Goal: Contribute content: Add original content to the website for others to see

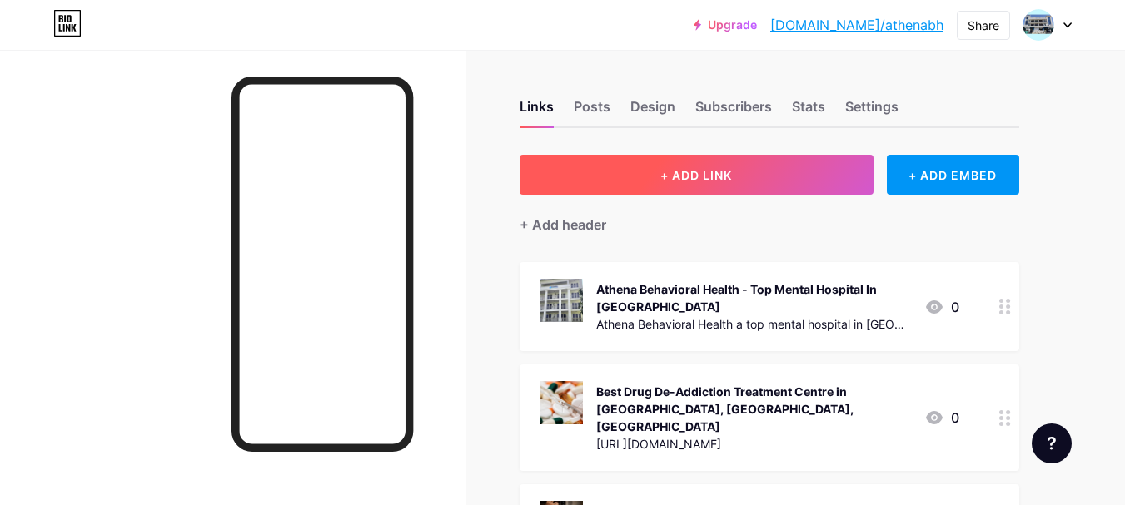
click at [635, 176] on button "+ ADD LINK" at bounding box center [696, 175] width 354 height 40
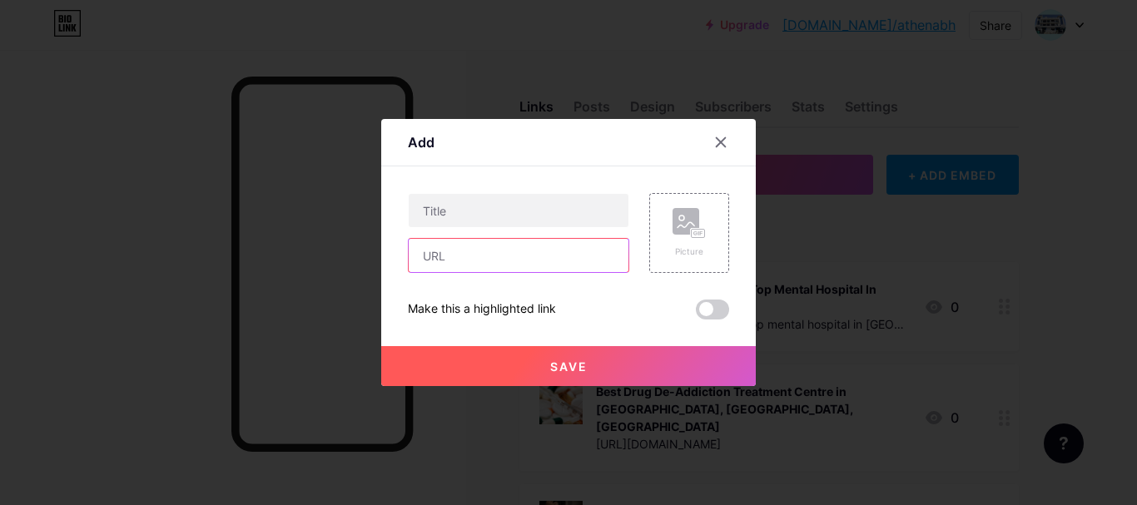
click at [489, 251] on input "text" at bounding box center [519, 255] width 220 height 33
click at [547, 261] on input "text" at bounding box center [519, 255] width 220 height 33
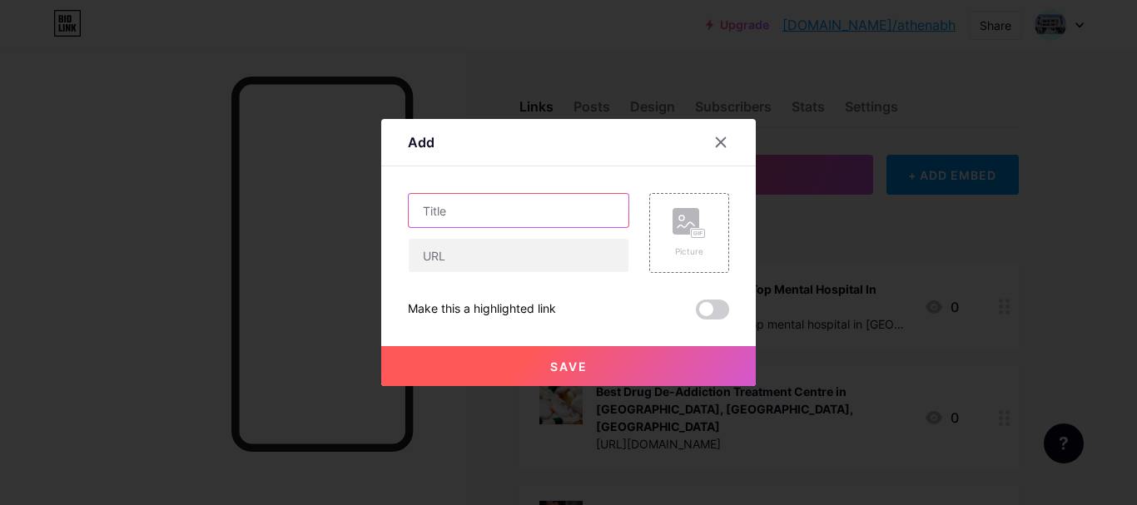
drag, startPoint x: 498, startPoint y: 225, endPoint x: 515, endPoint y: 236, distance: 21.0
click at [499, 225] on input "text" at bounding box center [519, 210] width 220 height 33
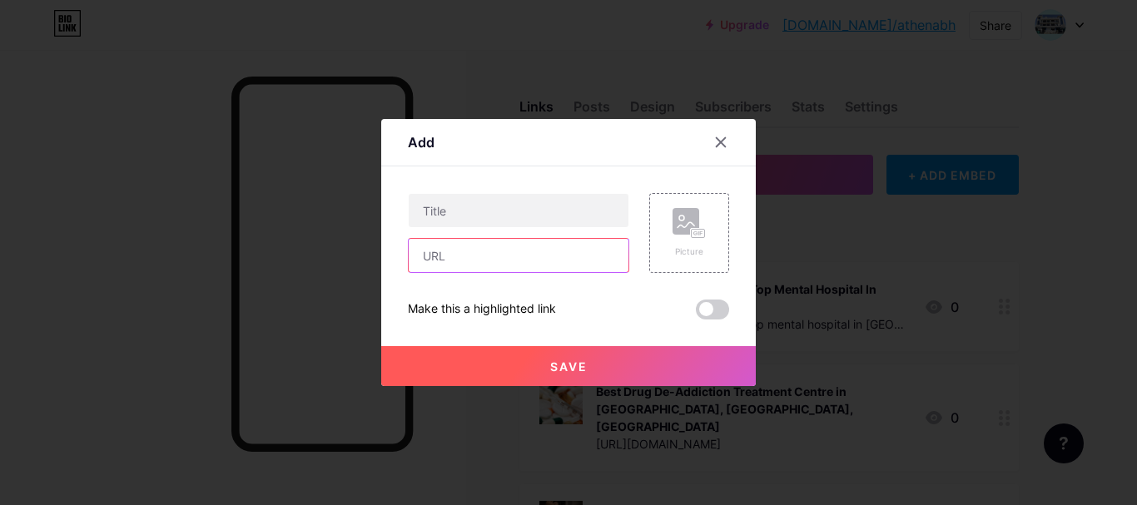
click at [528, 254] on input "text" at bounding box center [519, 255] width 220 height 33
click at [536, 255] on input "text" at bounding box center [519, 255] width 220 height 33
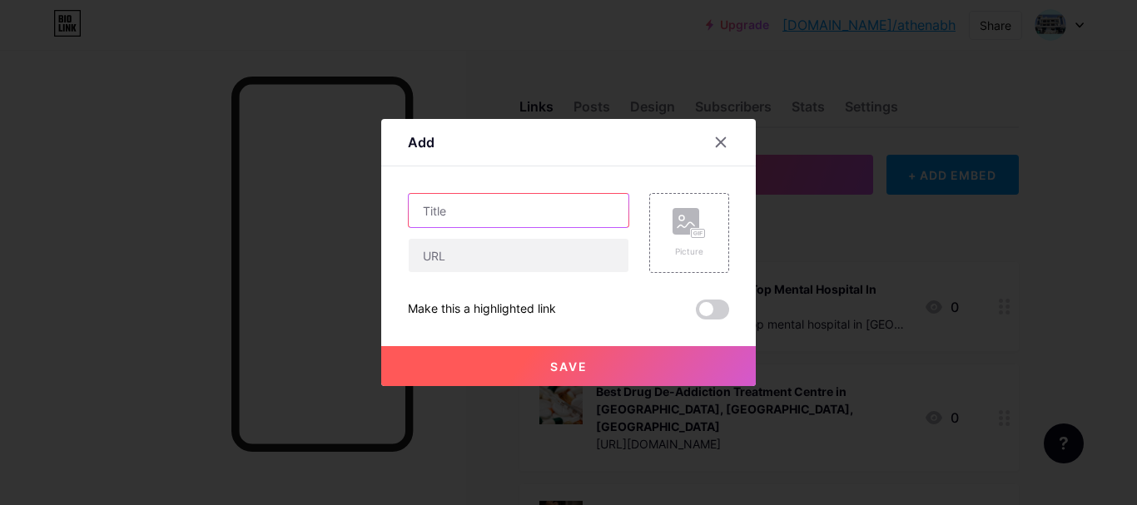
click at [447, 226] on input "text" at bounding box center [519, 210] width 220 height 33
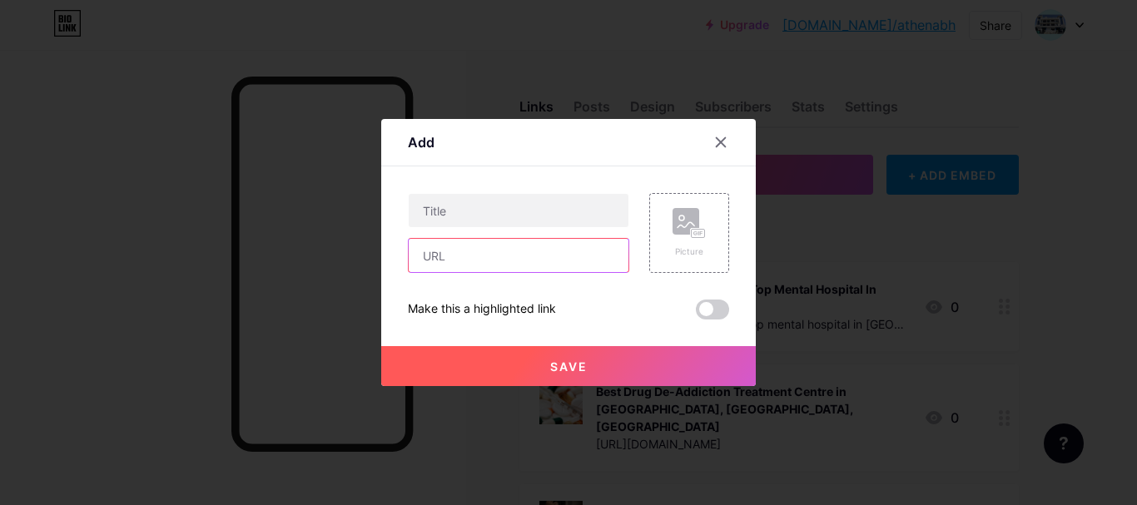
click at [468, 260] on input "text" at bounding box center [519, 255] width 220 height 33
paste input "[URL][DOMAIN_NAME]"
type input "[URL][DOMAIN_NAME]"
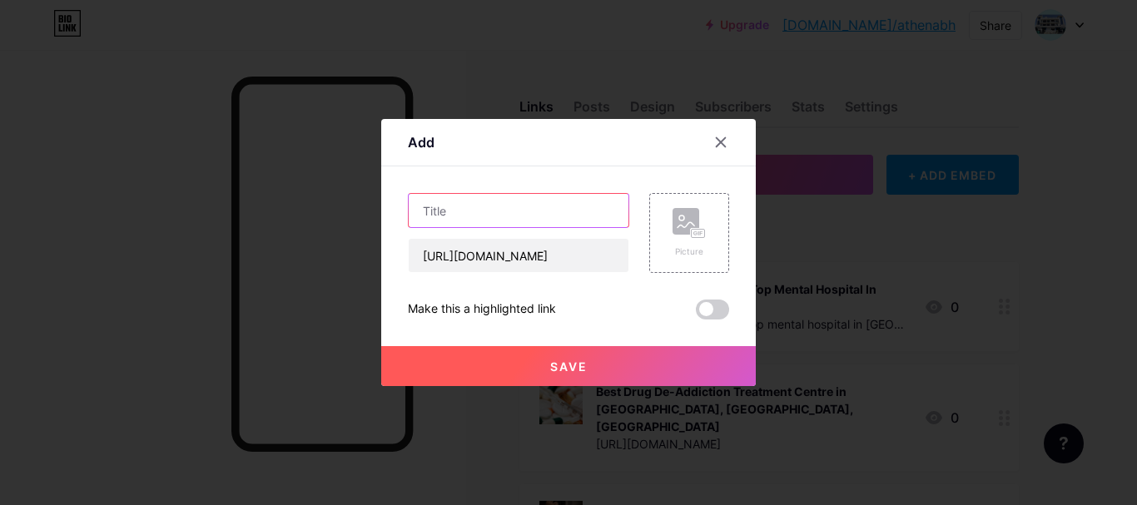
scroll to position [0, 0]
click at [437, 221] on input "text" at bounding box center [519, 210] width 220 height 33
click at [498, 224] on input "text" at bounding box center [519, 210] width 220 height 33
paste input "[URL][DOMAIN_NAME]"
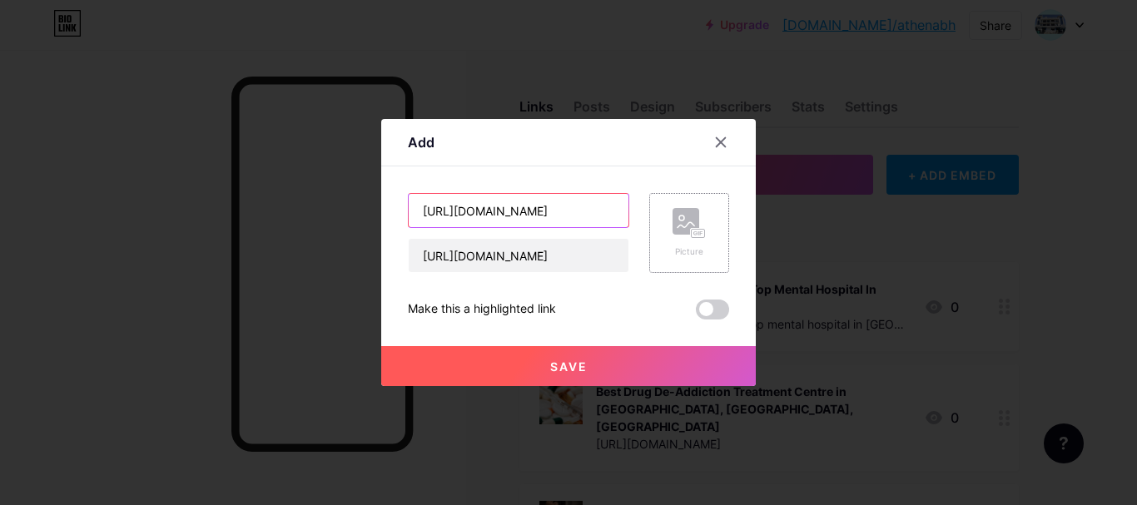
type input "[URL][DOMAIN_NAME]"
click at [673, 241] on div "Picture" at bounding box center [689, 233] width 33 height 50
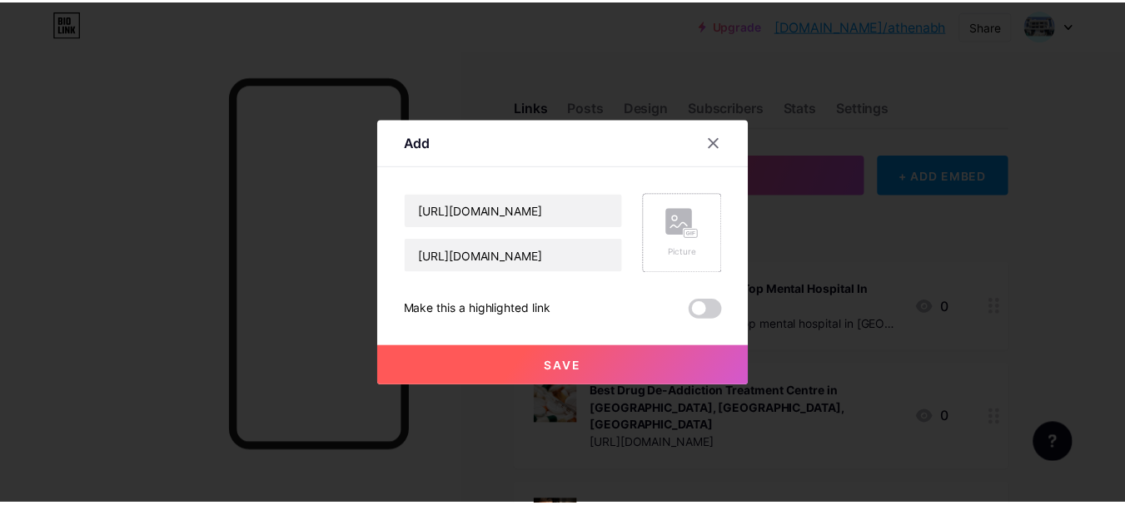
scroll to position [0, 0]
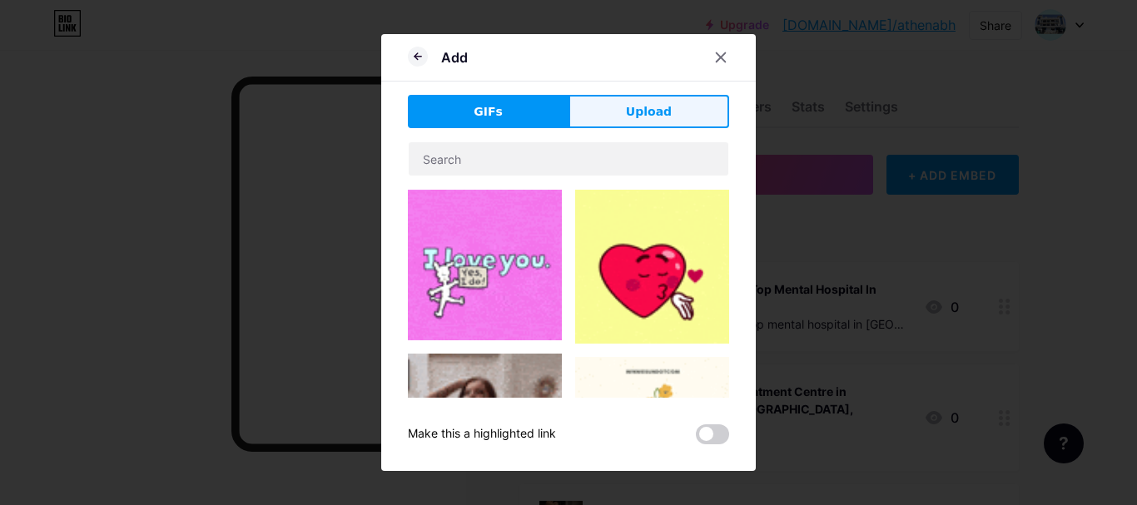
click at [623, 112] on button "Upload" at bounding box center [649, 111] width 161 height 33
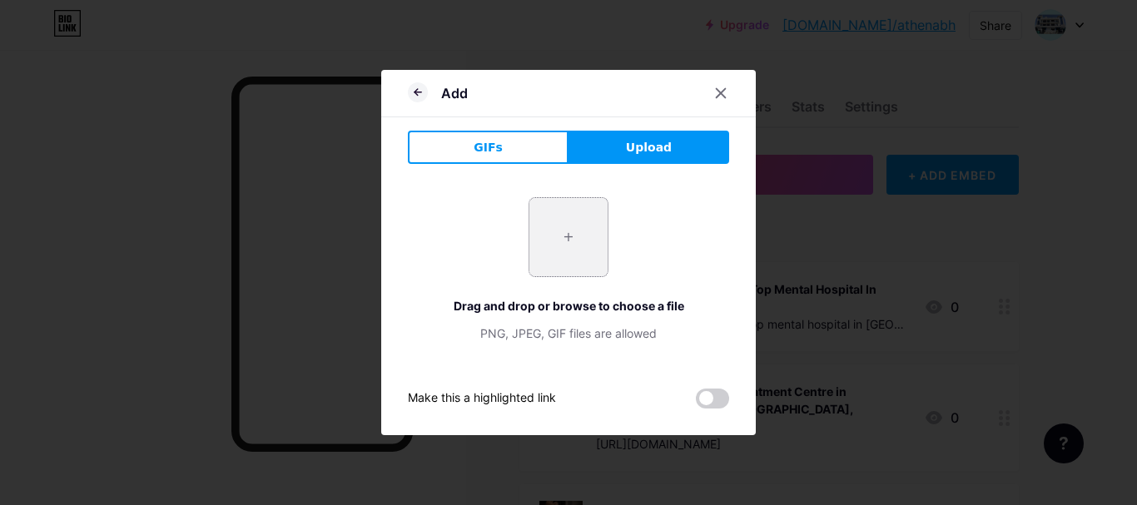
click at [587, 221] on input "file" at bounding box center [568, 237] width 78 height 78
type input "C:\fakepath\[MEDICAL_DATA] Treatment in [GEOGRAPHIC_DATA] NCR.jpg"
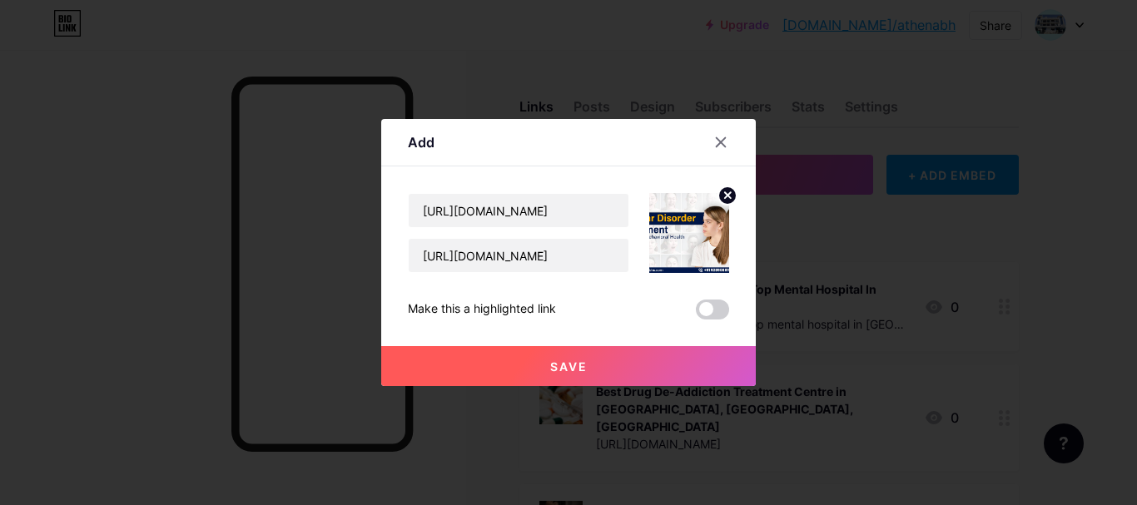
click at [570, 390] on div at bounding box center [568, 252] width 1137 height 505
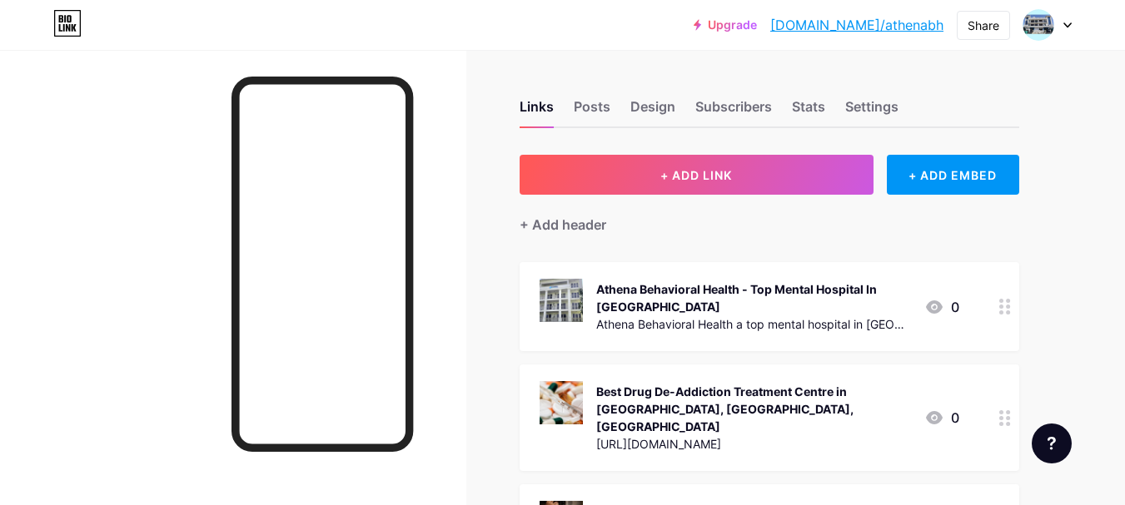
click at [569, 368] on div "Best Drug De-Addiction Treatment Centre in [GEOGRAPHIC_DATA], [GEOGRAPHIC_DATA]…" at bounding box center [768, 418] width 499 height 107
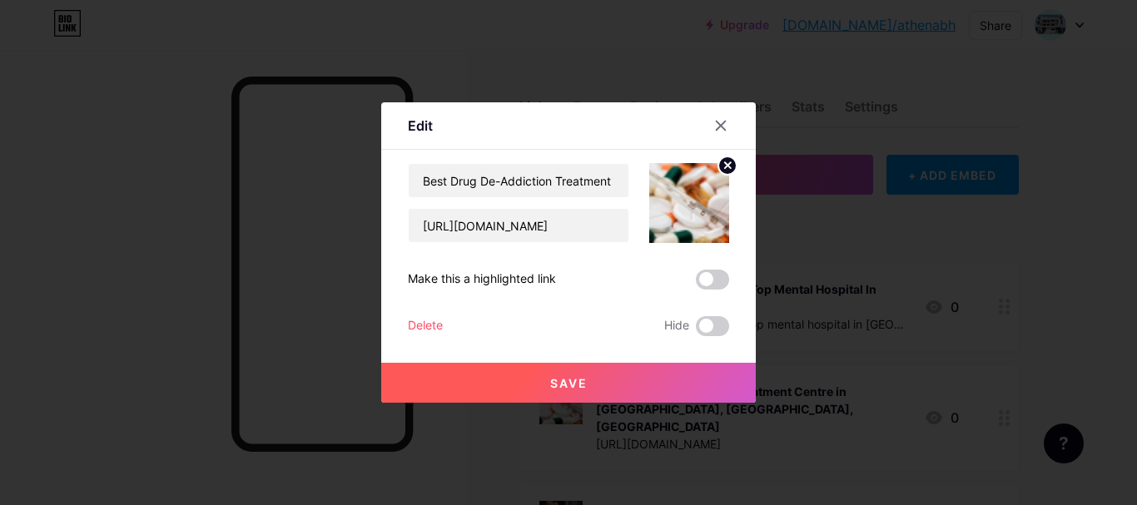
click at [597, 380] on button "Save" at bounding box center [568, 383] width 375 height 40
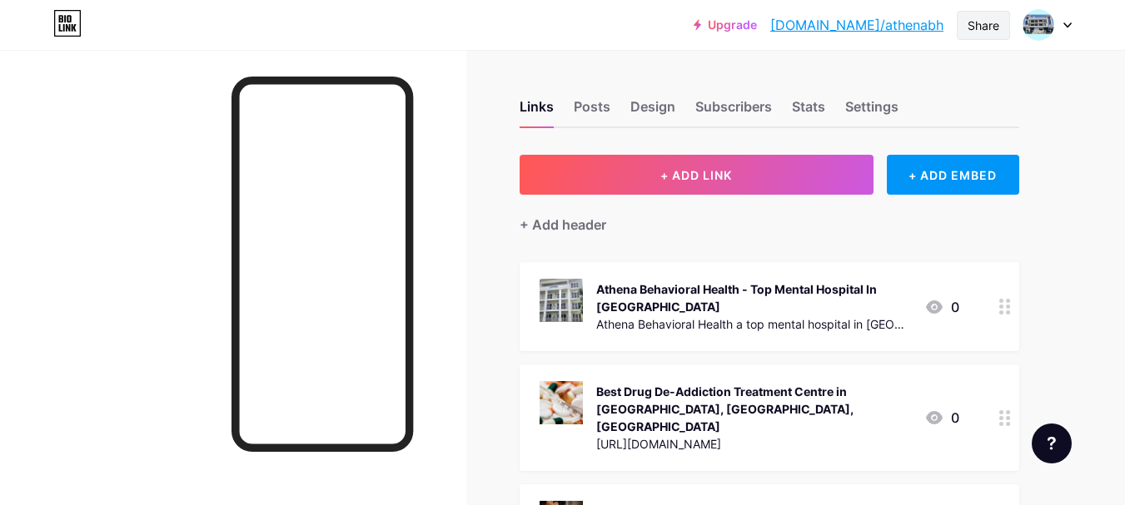
click at [988, 32] on div "Share" at bounding box center [983, 25] width 32 height 17
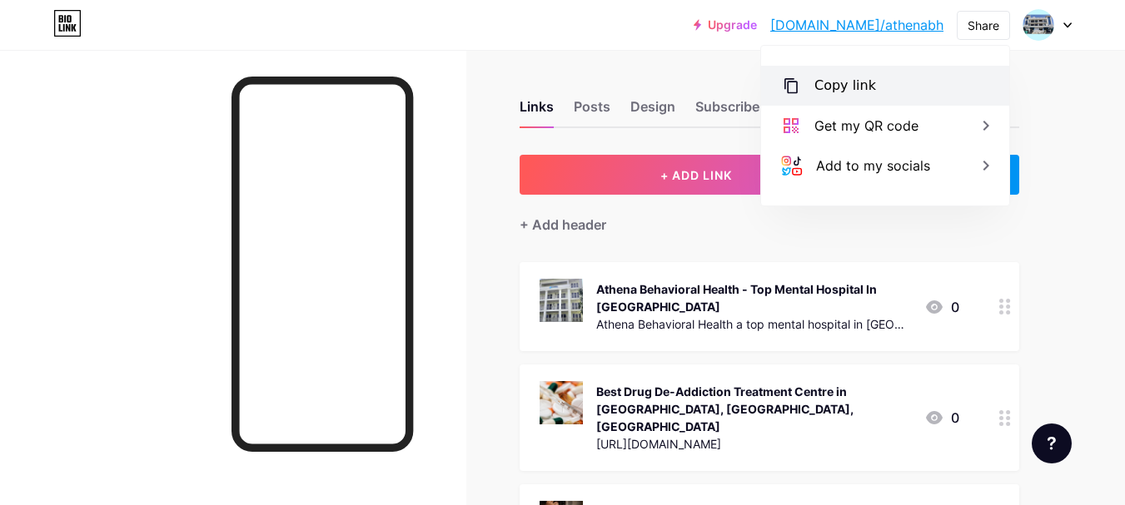
click at [887, 74] on div "Copy link" at bounding box center [885, 86] width 248 height 40
